Goal: Task Accomplishment & Management: Complete application form

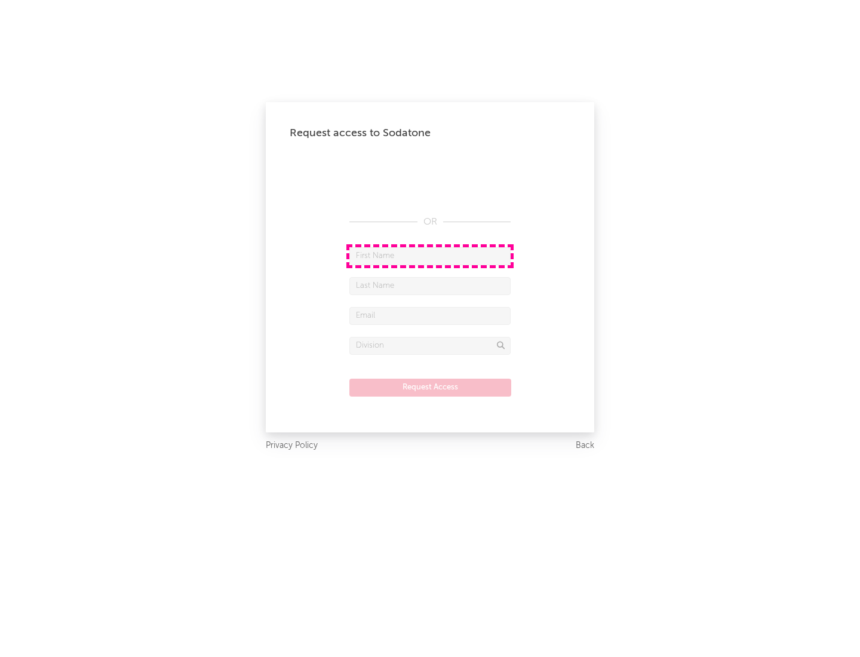
click at [430, 256] on input "text" at bounding box center [429, 256] width 161 height 18
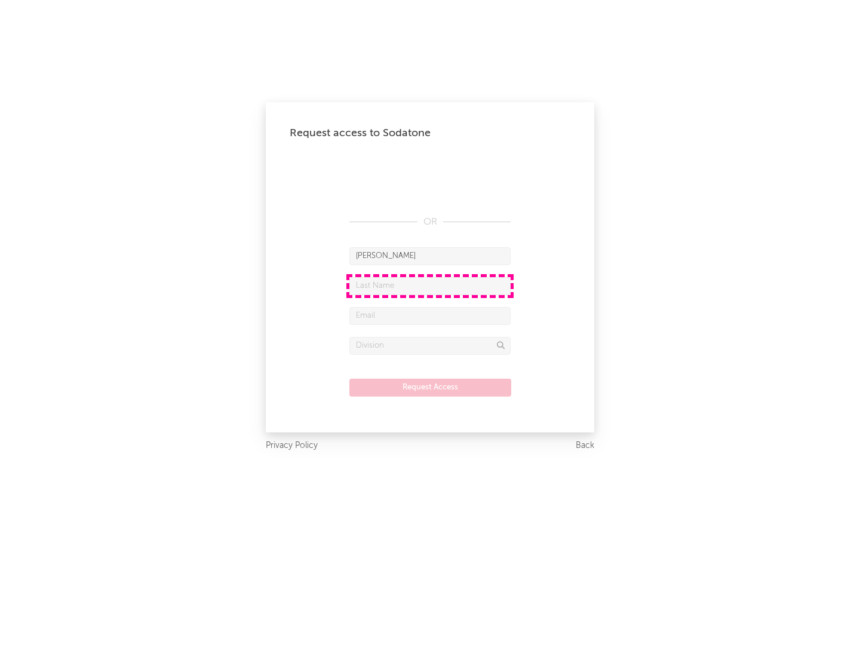
type input "[PERSON_NAME]"
click at [430, 286] on input "text" at bounding box center [429, 286] width 161 height 18
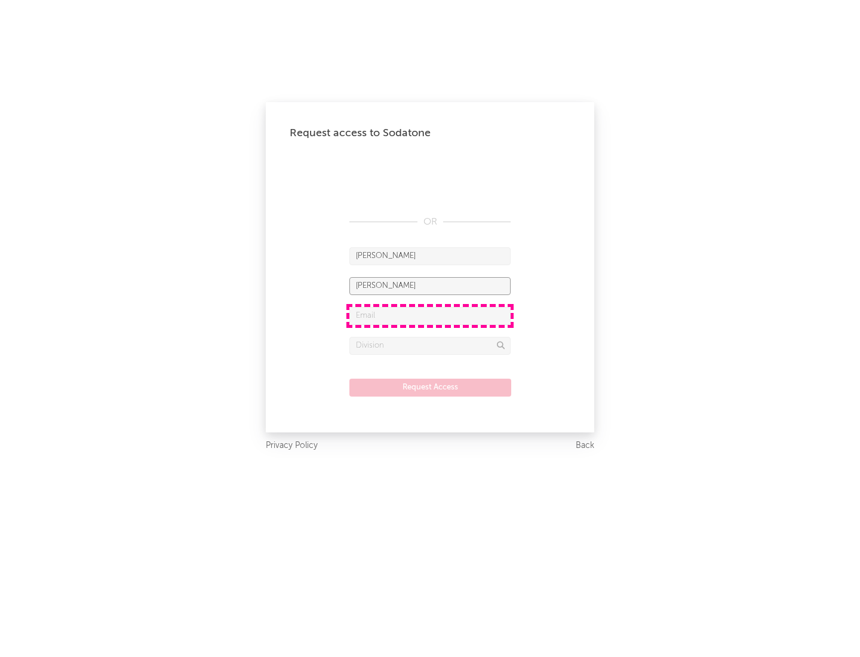
type input "[PERSON_NAME]"
click at [430, 315] on input "text" at bounding box center [429, 316] width 161 height 18
type input "[EMAIL_ADDRESS][DOMAIN_NAME]"
click at [430, 345] on input "text" at bounding box center [429, 346] width 161 height 18
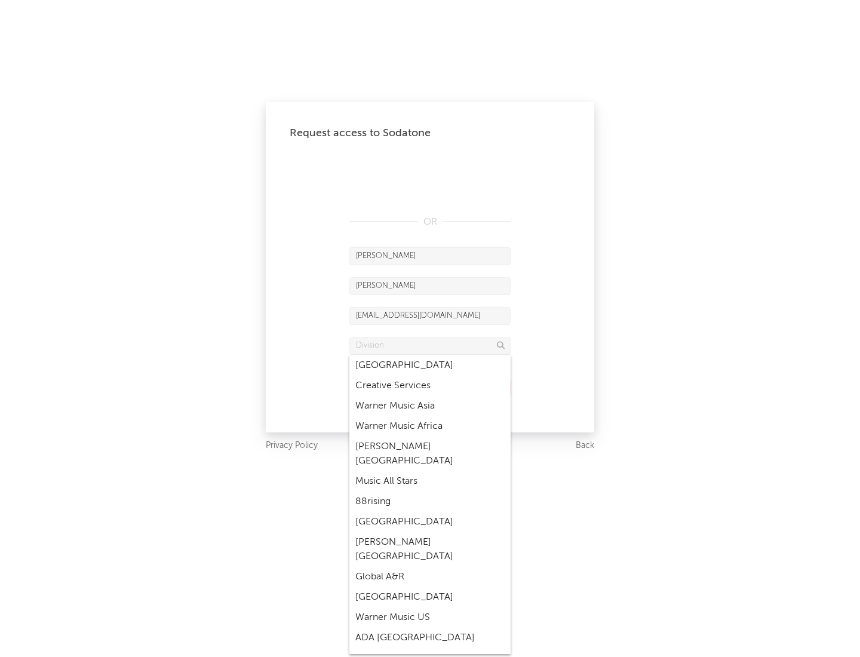
click at [426, 471] on div "Music All Stars" at bounding box center [429, 481] width 161 height 20
type input "Music All Stars"
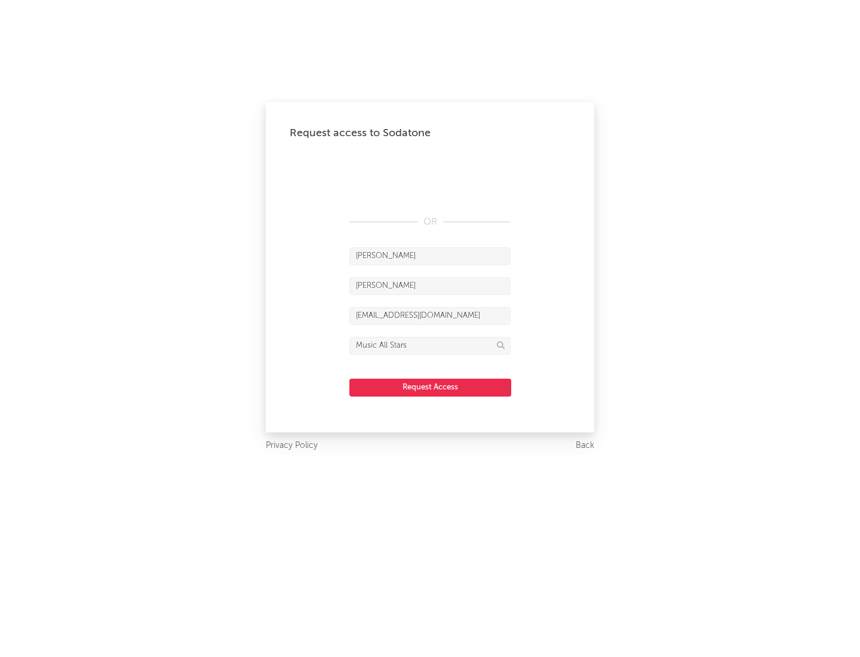
click at [430, 387] on button "Request Access" at bounding box center [430, 388] width 162 height 18
